Goal: Transaction & Acquisition: Book appointment/travel/reservation

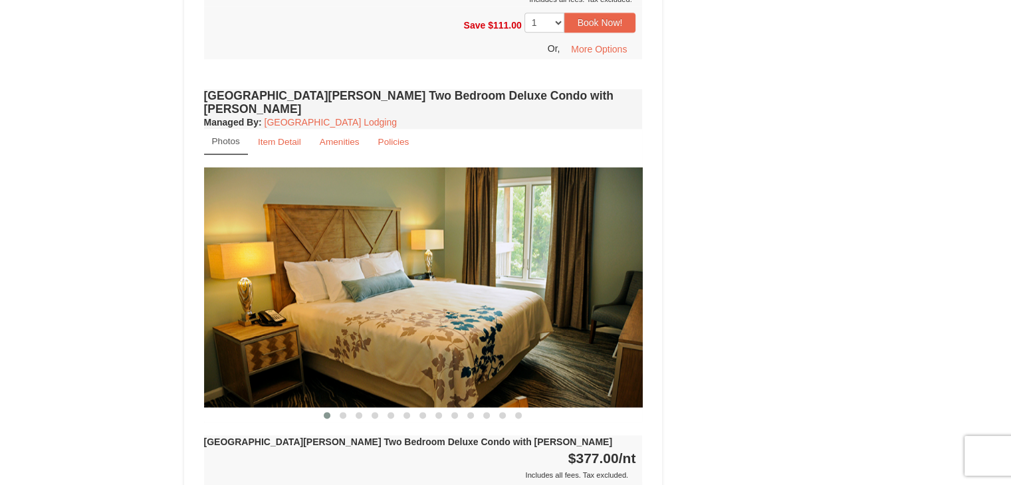
scroll to position [1462, 0]
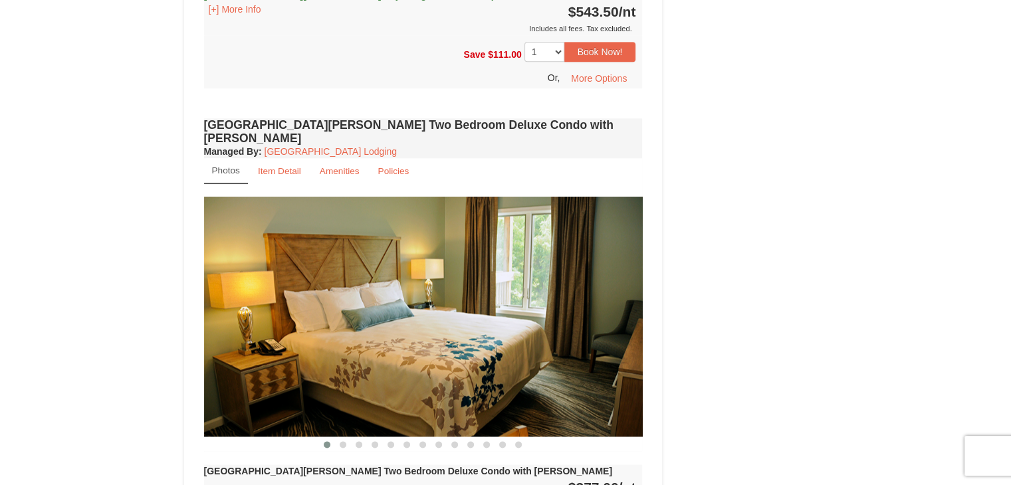
click at [388, 285] on img at bounding box center [423, 317] width 439 height 240
click at [271, 166] on small "Item Detail" at bounding box center [279, 171] width 43 height 10
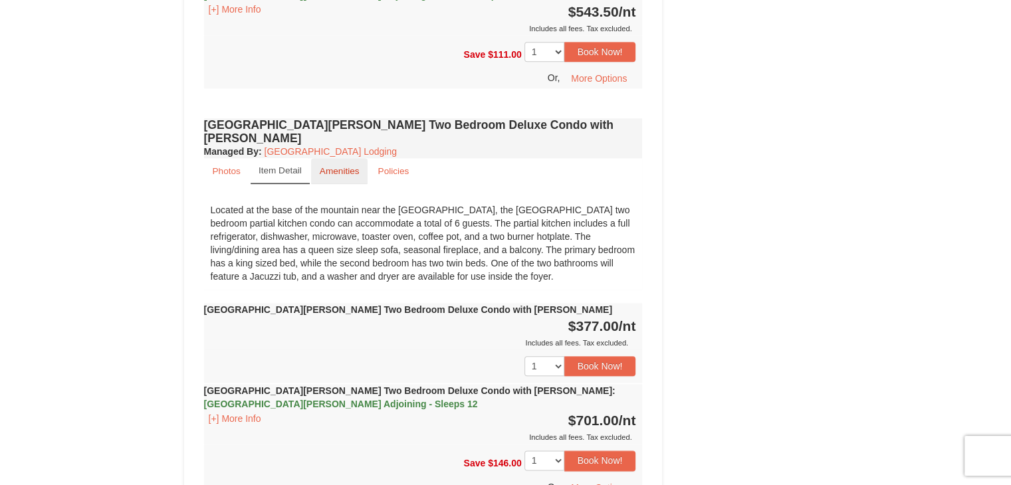
click at [343, 166] on small "Amenities" at bounding box center [340, 171] width 40 height 10
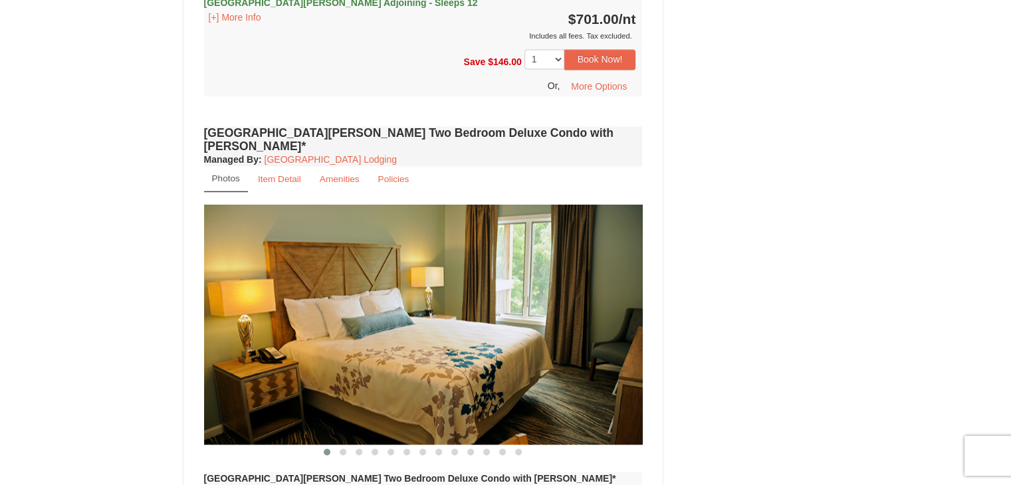
scroll to position [1795, 0]
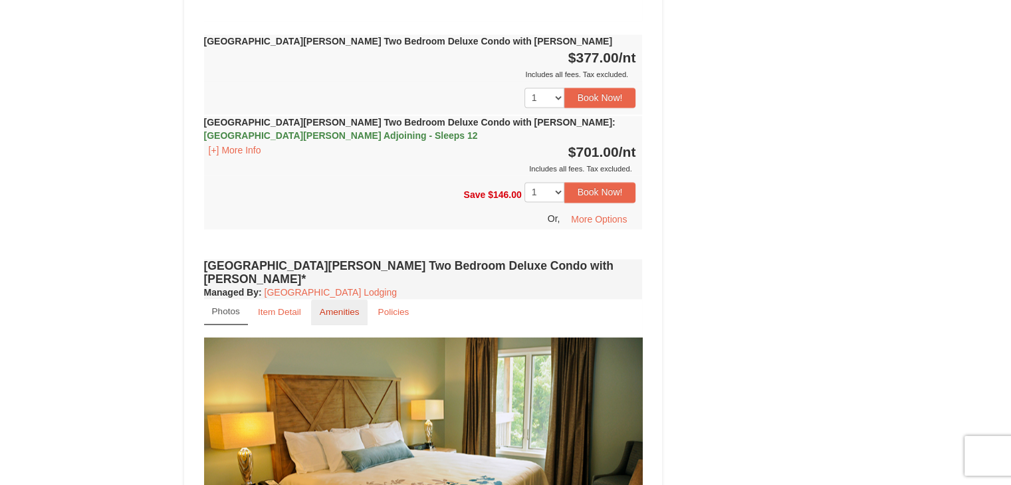
click at [329, 307] on small "Amenities" at bounding box center [340, 312] width 40 height 10
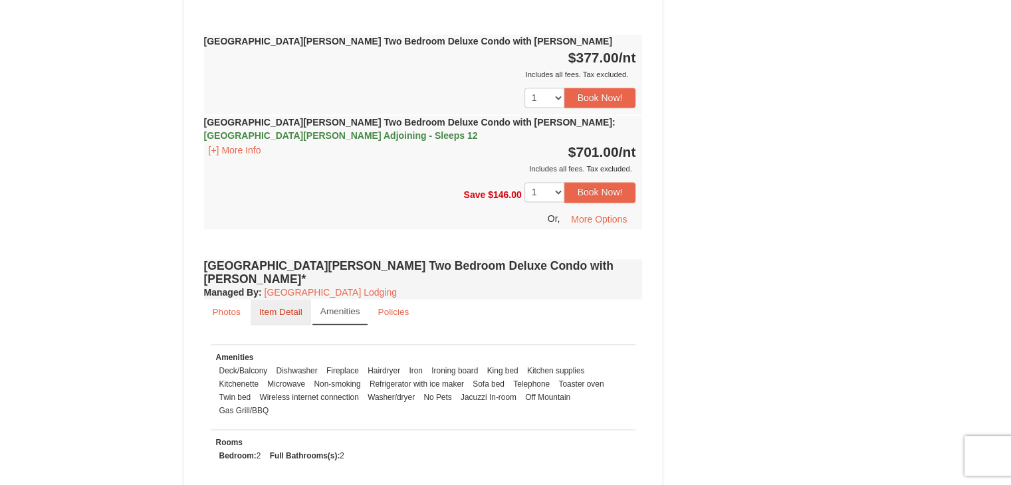
click at [279, 307] on small "Item Detail" at bounding box center [280, 312] width 43 height 10
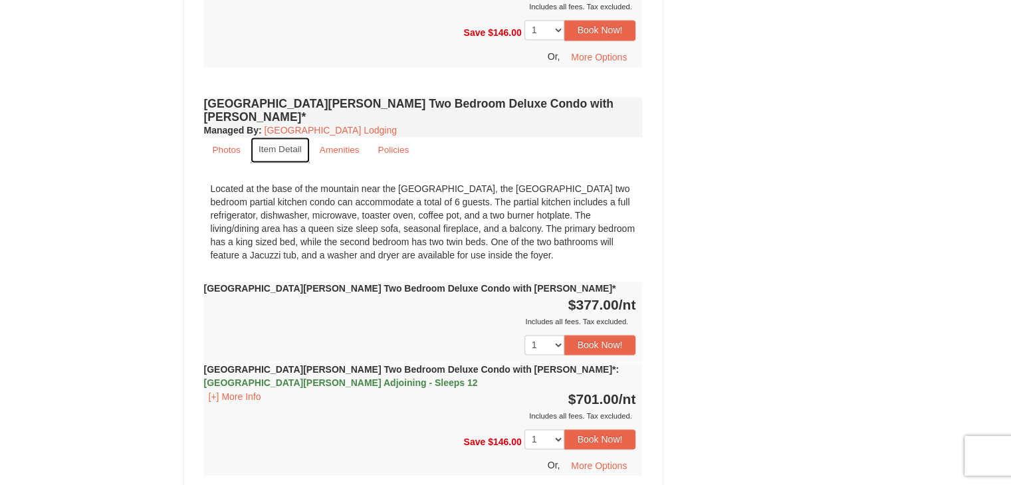
scroll to position [1861, 0]
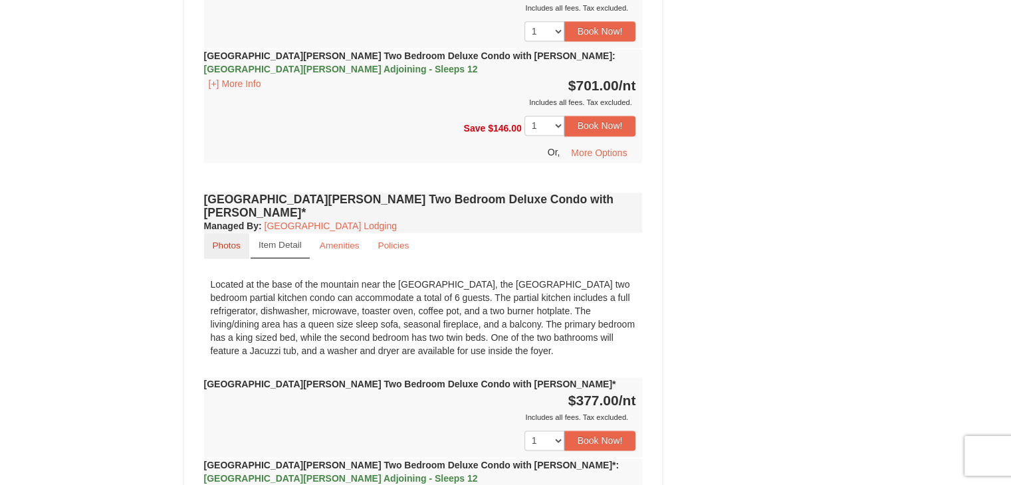
click at [222, 241] on small "Photos" at bounding box center [227, 246] width 28 height 10
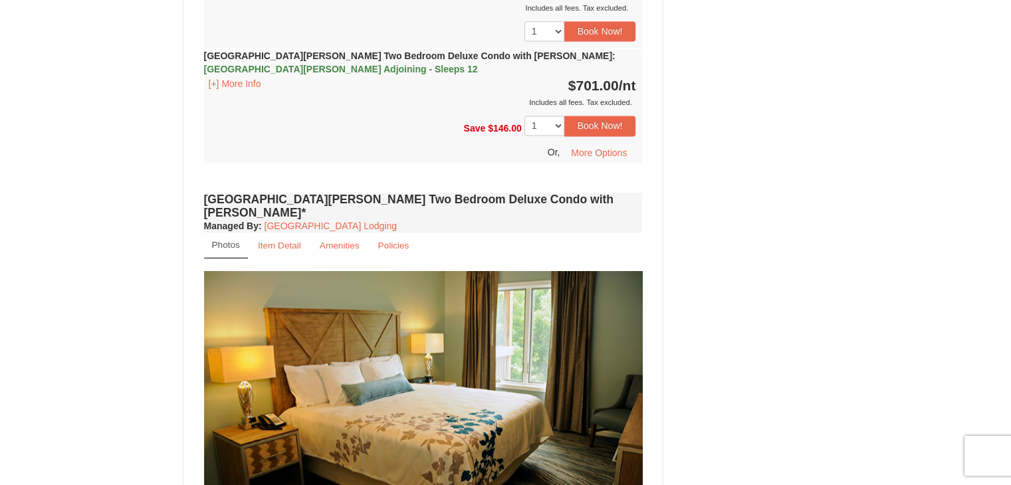
click at [436, 320] on img at bounding box center [423, 391] width 439 height 240
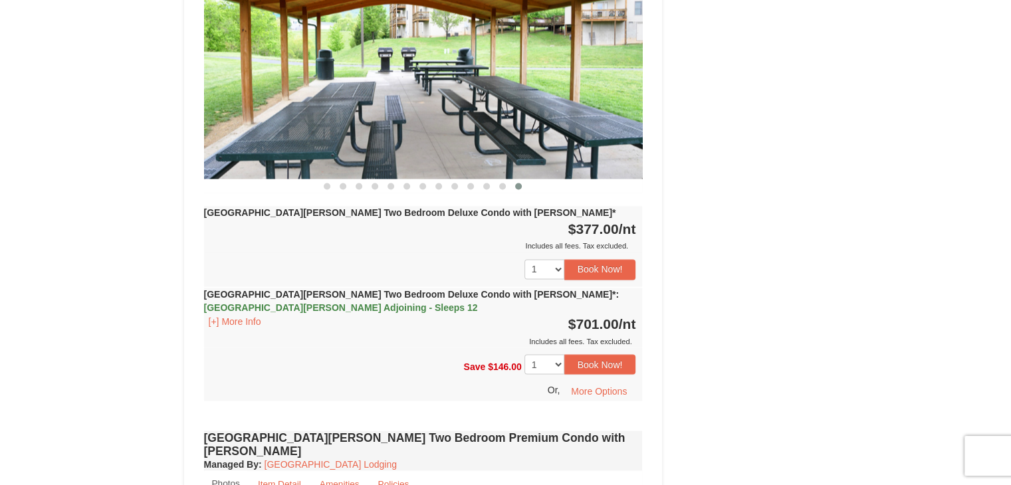
scroll to position [2061, 0]
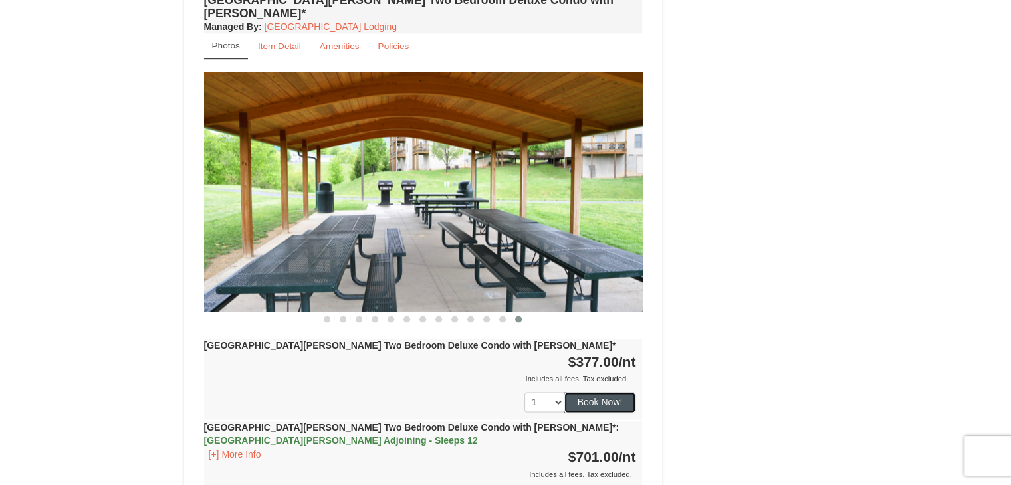
click at [606, 392] on button "Book Now!" at bounding box center [600, 402] width 72 height 20
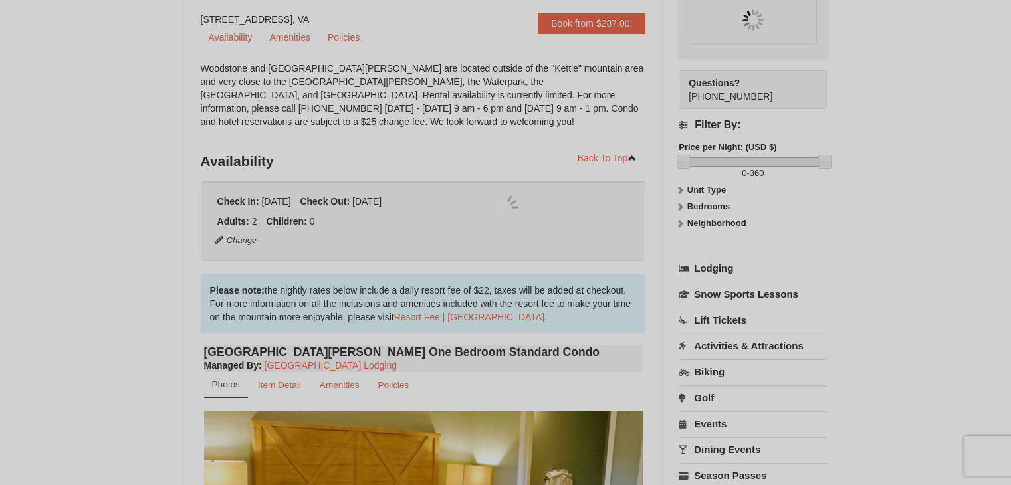
scroll to position [116, 0]
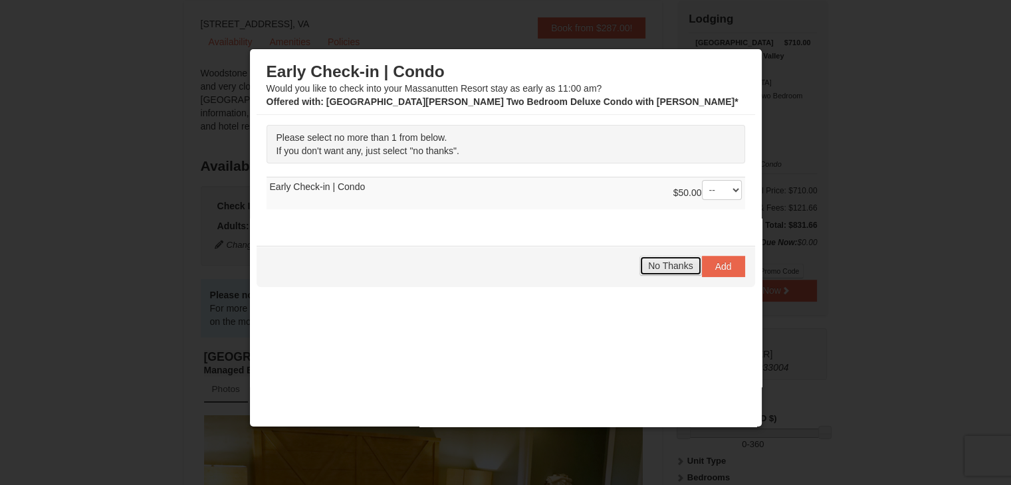
click at [659, 272] on button "No Thanks" at bounding box center [670, 266] width 62 height 20
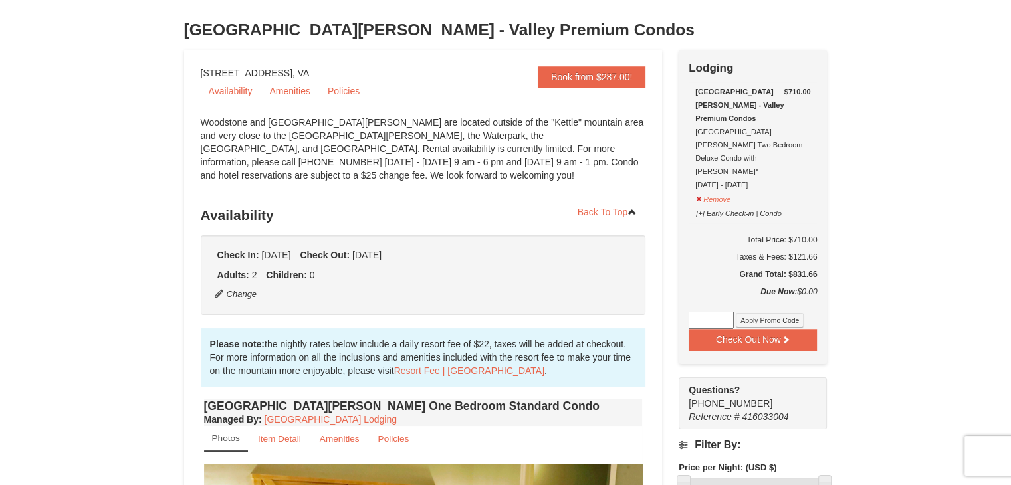
scroll to position [0, 0]
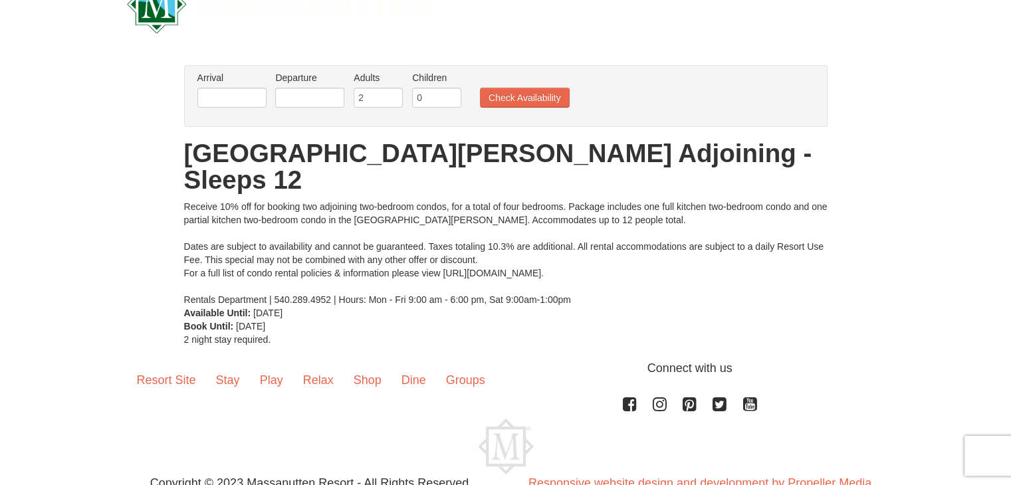
scroll to position [66, 0]
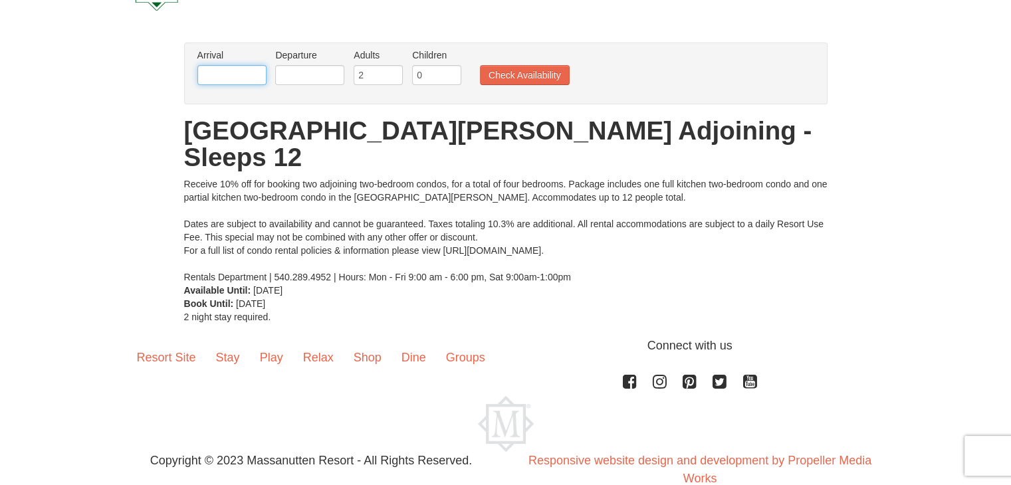
click at [250, 72] on input "text" at bounding box center [231, 75] width 69 height 20
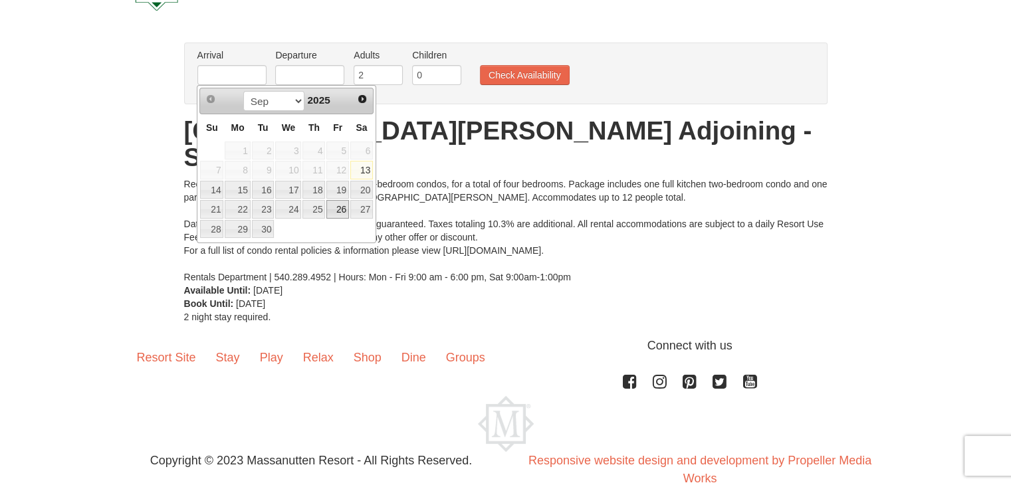
click at [340, 205] on link "26" at bounding box center [337, 209] width 23 height 19
type input "[DATE]"
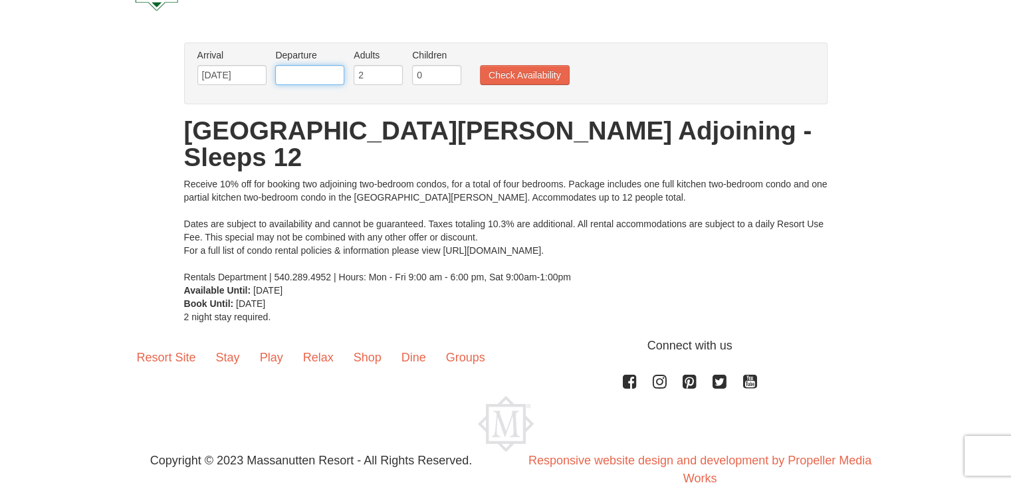
click at [325, 78] on input "text" at bounding box center [309, 75] width 69 height 20
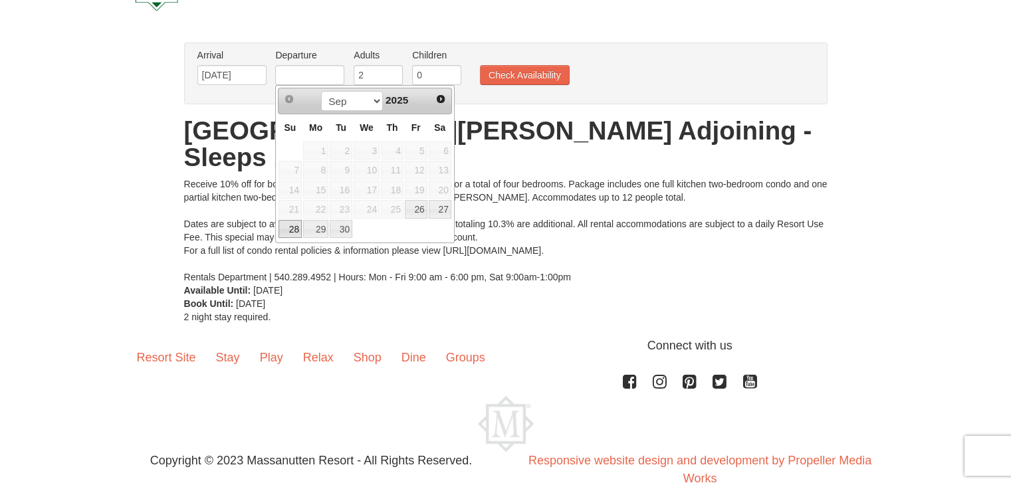
click at [292, 226] on link "28" at bounding box center [290, 229] width 23 height 19
type input "[DATE]"
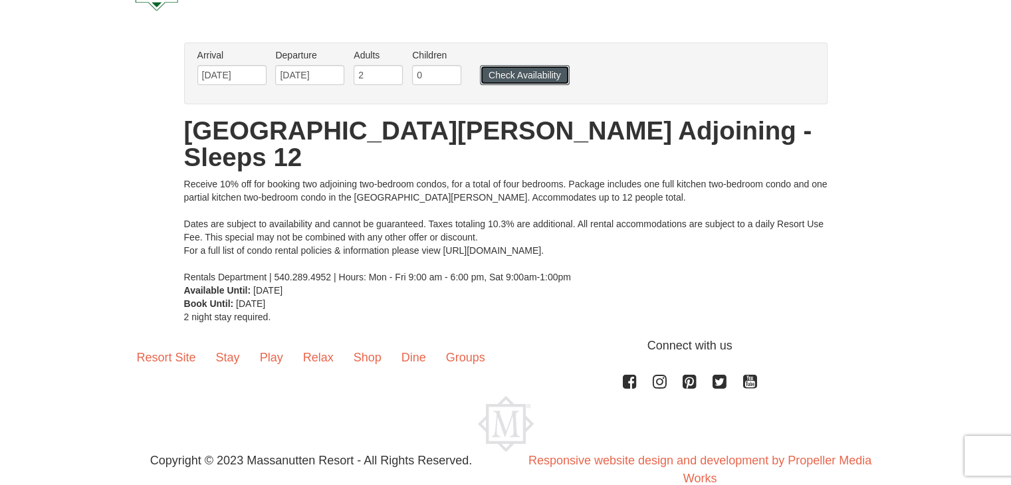
click at [529, 74] on button "Check Availability" at bounding box center [525, 75] width 90 height 20
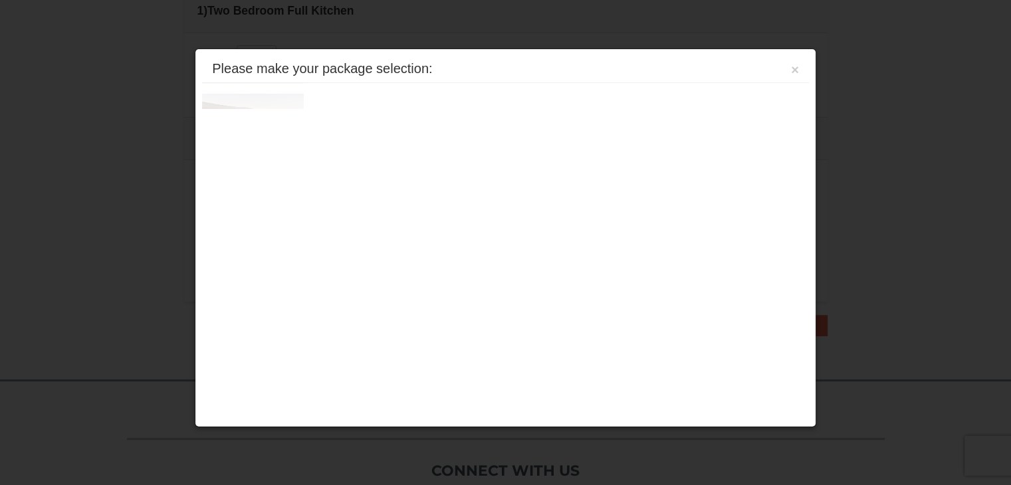
scroll to position [406, 0]
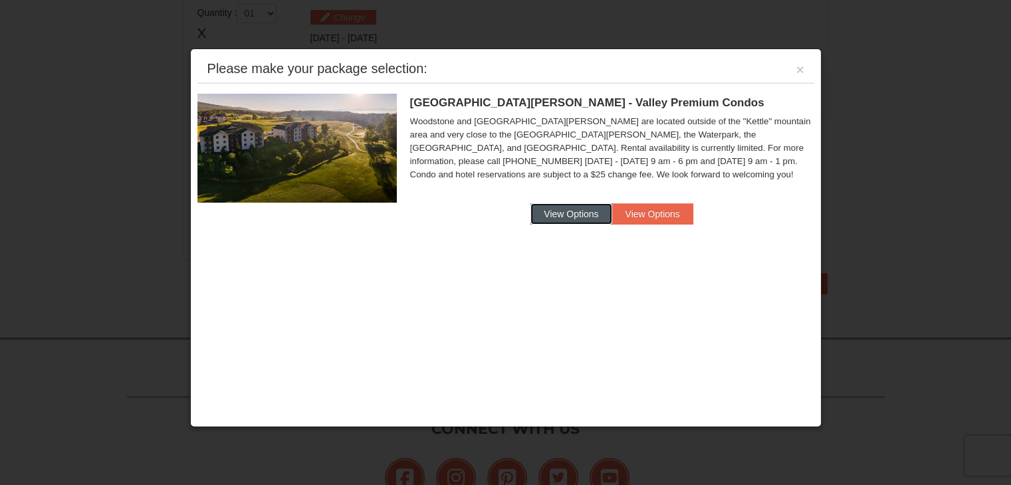
click at [578, 213] on button "View Options" at bounding box center [570, 213] width 81 height 21
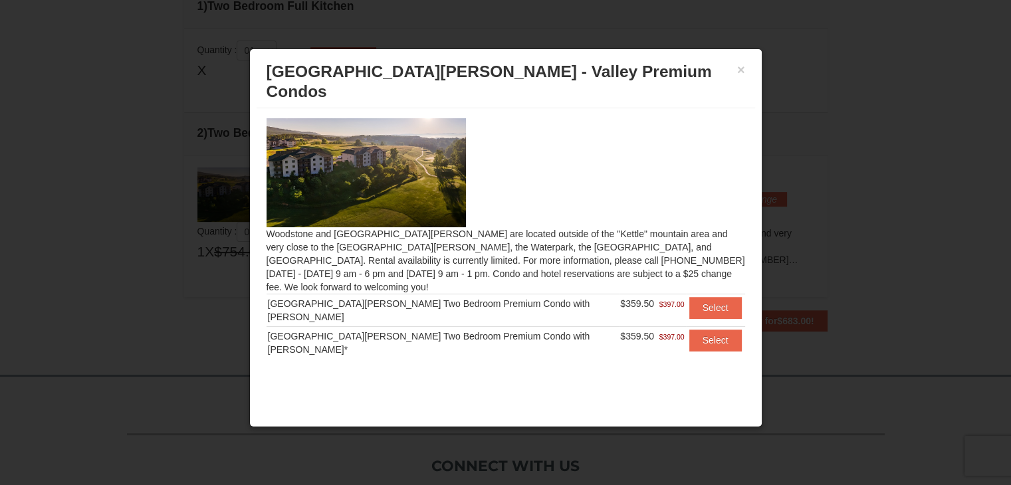
scroll to position [273, 0]
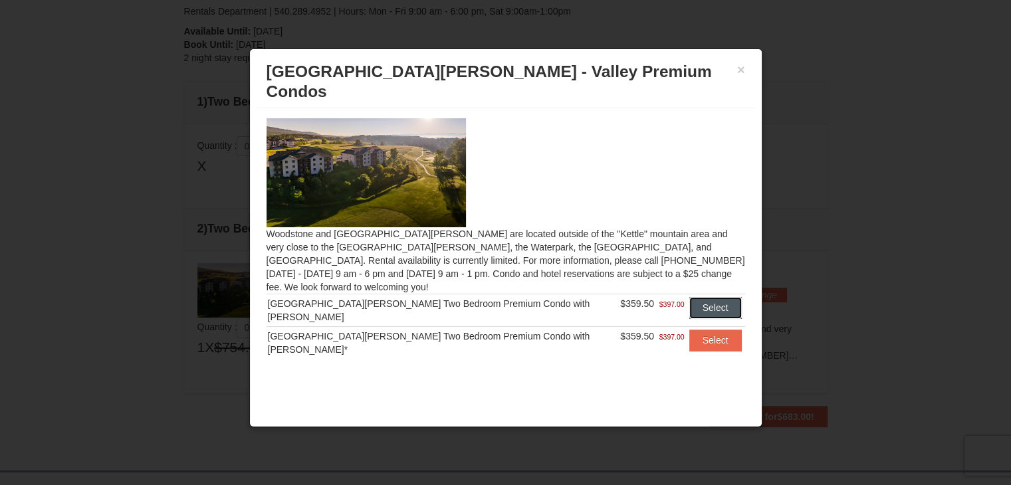
click at [711, 297] on button "Select" at bounding box center [715, 307] width 53 height 21
